Goal: Subscribe to service/newsletter

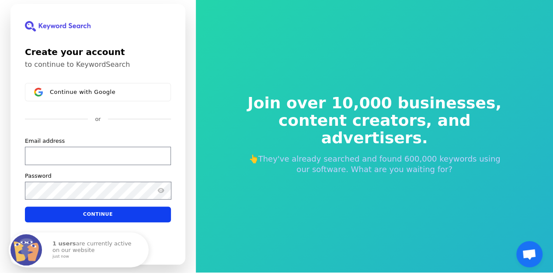
scroll to position [3, 0]
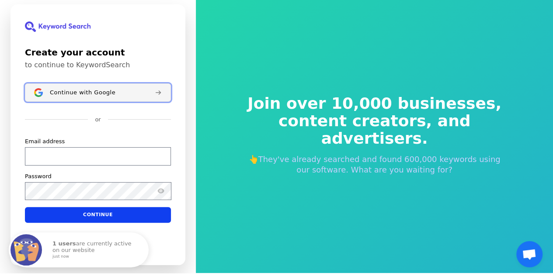
click at [114, 98] on button "Continue with Google" at bounding box center [98, 92] width 146 height 18
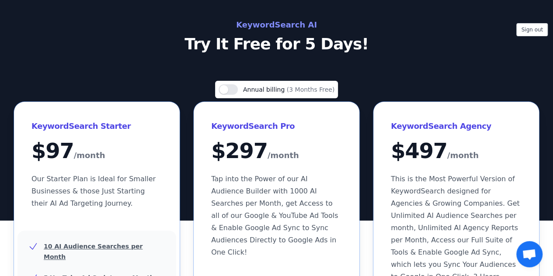
scroll to position [16, 0]
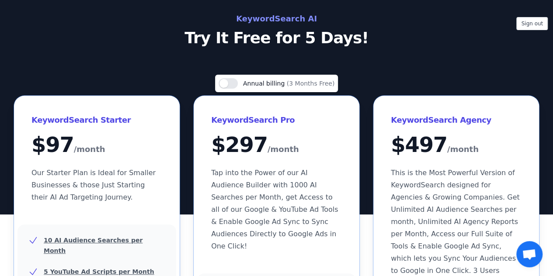
click at [297, 193] on span "Tap into the Power of our AI Audience Builder with 1000 AI Searches per Month, …" at bounding box center [274, 210] width 127 height 82
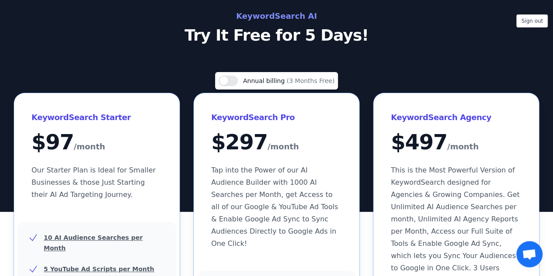
scroll to position [19, 0]
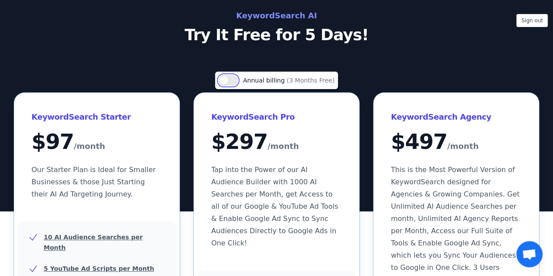
click at [222, 83] on button "Use setting" at bounding box center [227, 80] width 19 height 10
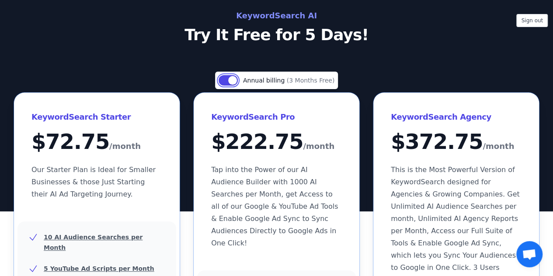
click at [222, 83] on button "Use setting" at bounding box center [227, 80] width 19 height 10
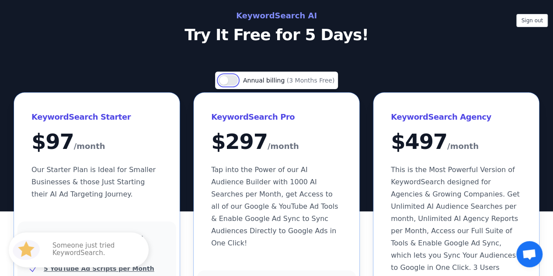
click at [222, 83] on button "Use setting" at bounding box center [227, 80] width 19 height 10
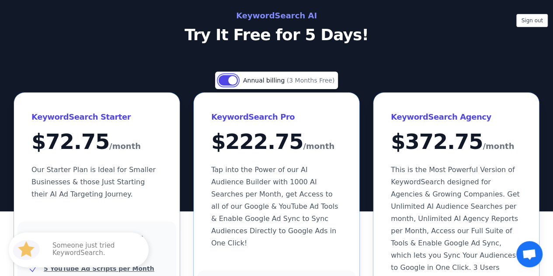
click at [222, 83] on button "Use setting" at bounding box center [227, 80] width 19 height 10
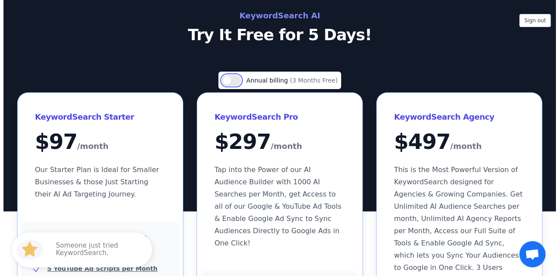
scroll to position [0, 0]
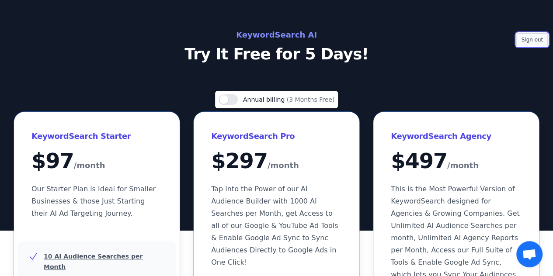
click at [534, 44] on button "Sign out" at bounding box center [531, 39] width 31 height 13
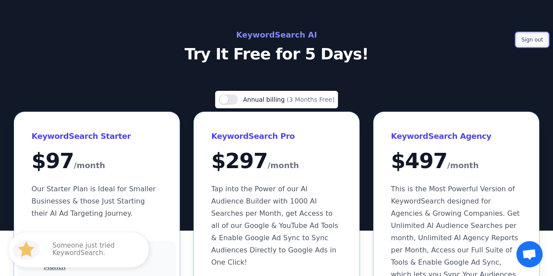
click at [534, 44] on button "Sign out" at bounding box center [531, 39] width 31 height 13
